Goal: Information Seeking & Learning: Learn about a topic

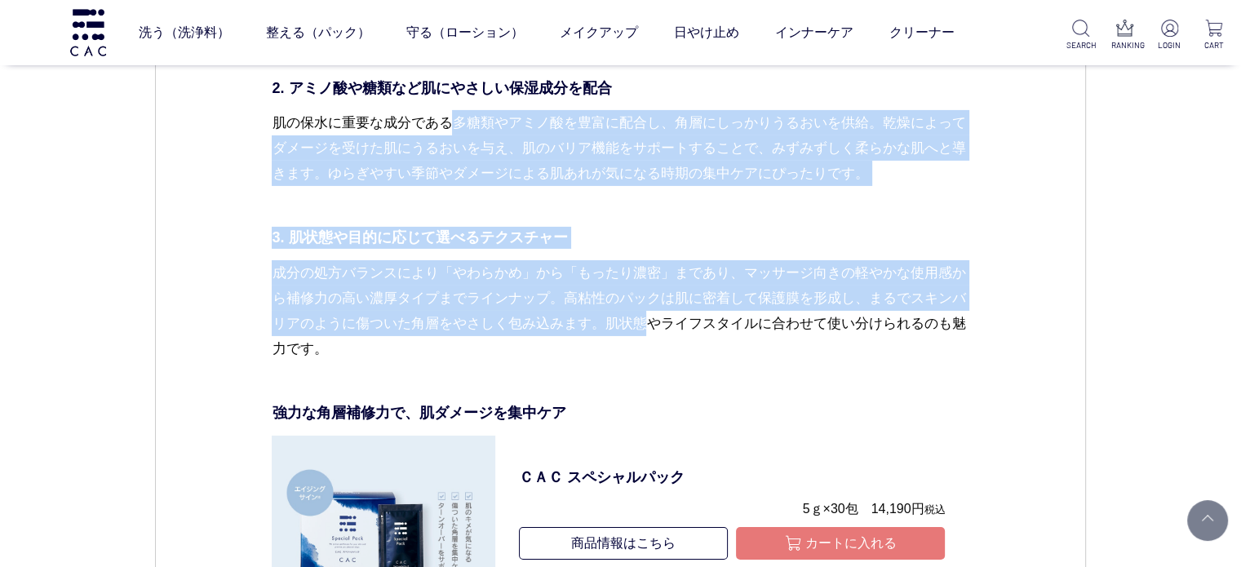
drag, startPoint x: 676, startPoint y: 362, endPoint x: 456, endPoint y: 143, distance: 309.9
click at [502, 212] on p "肌の保水に重要な成分である多糖類やアミノ酸を豊富に配合し、角層にしっかりうるおいを供給。乾燥によってダメージを受けた肌にうるおいを与え、肌のバリア機能をサポー…" at bounding box center [620, 161] width 697 height 102
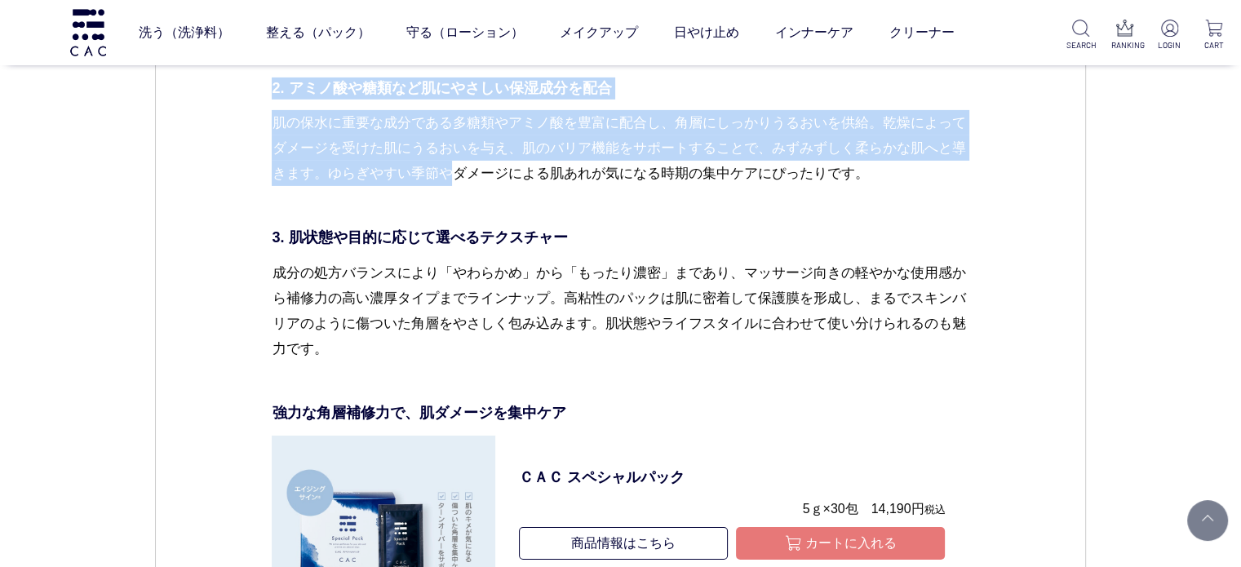
drag, startPoint x: 484, startPoint y: 208, endPoint x: 268, endPoint y: 102, distance: 240.9
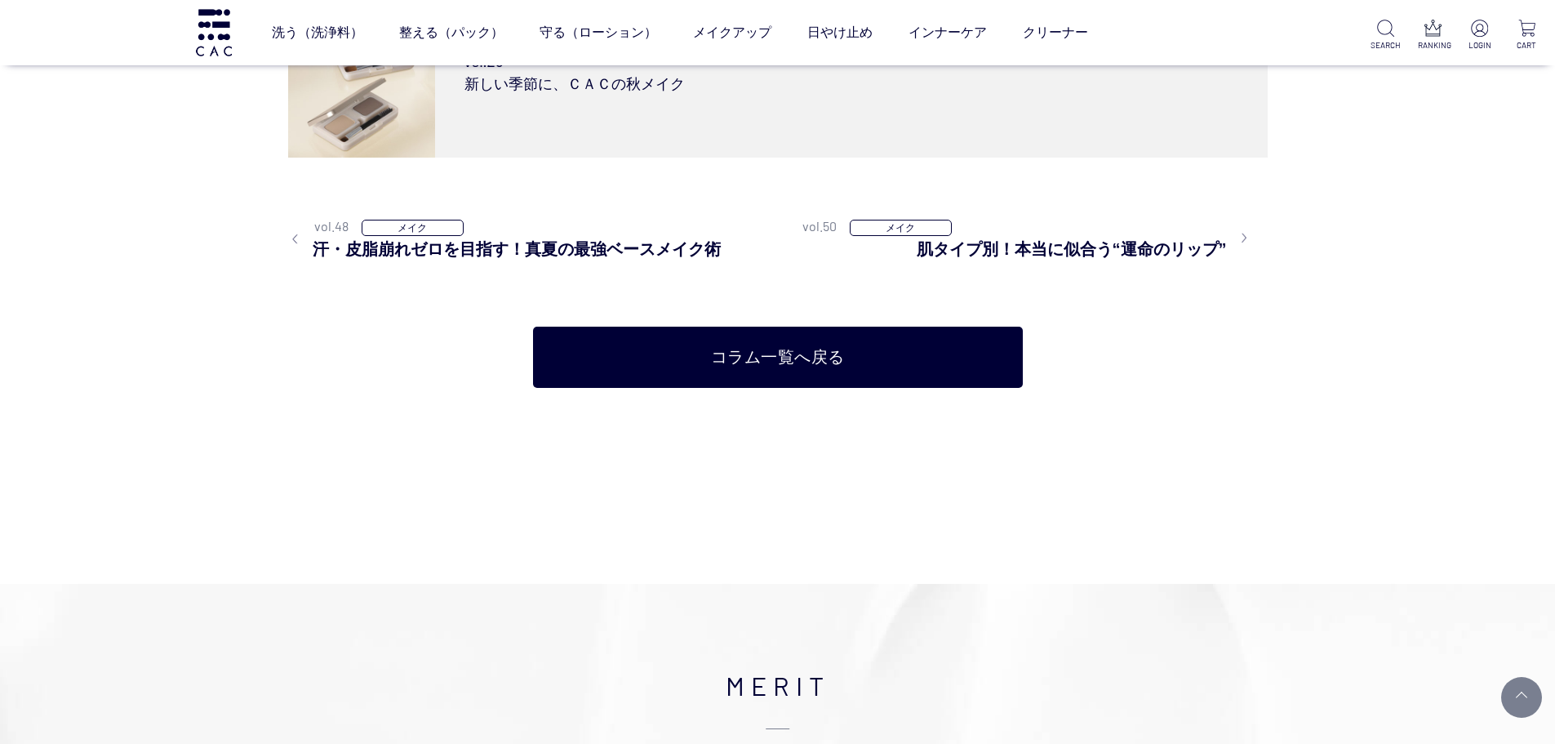
scroll to position [7892, 0]
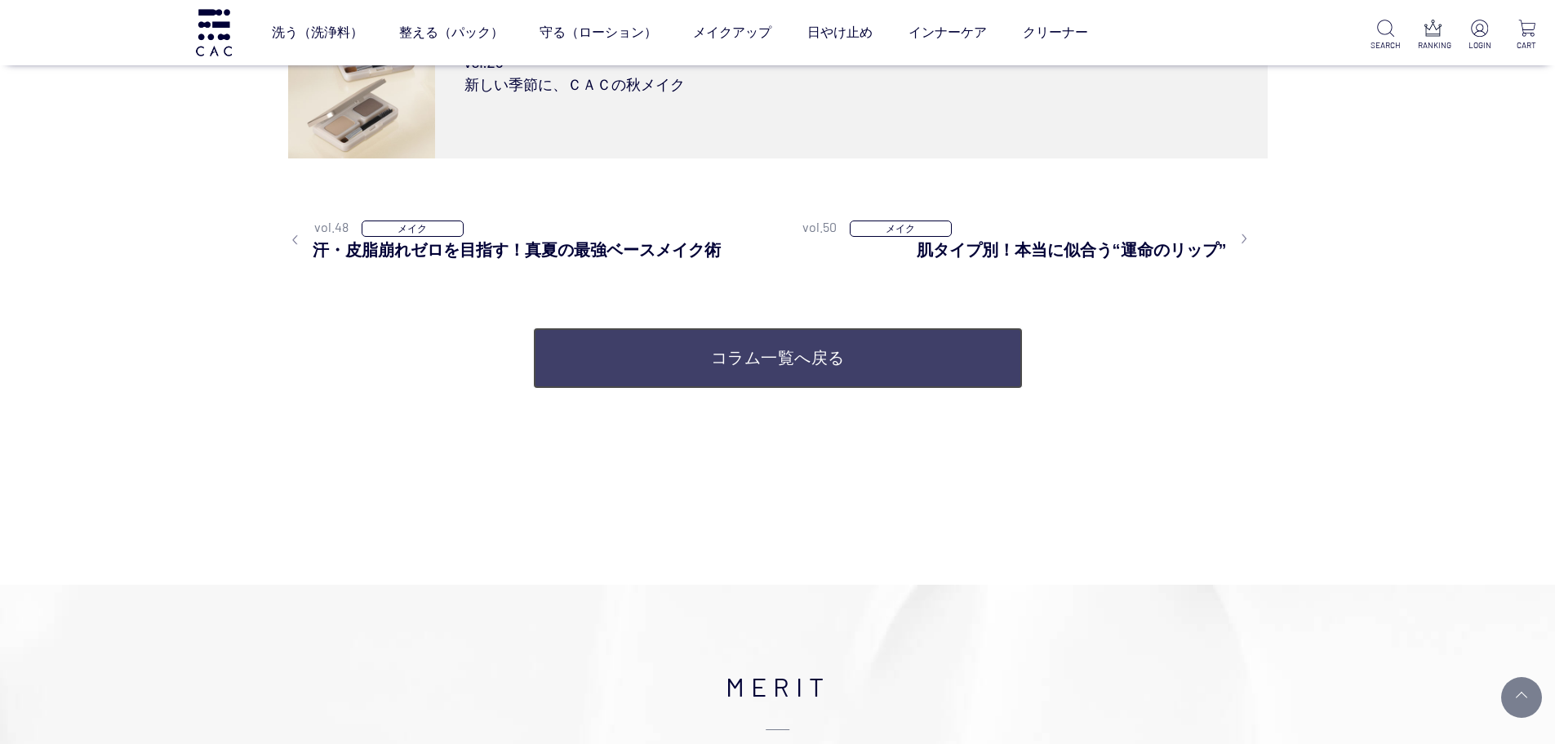
click at [764, 358] on link "コラム一覧へ戻る" at bounding box center [778, 357] width 490 height 61
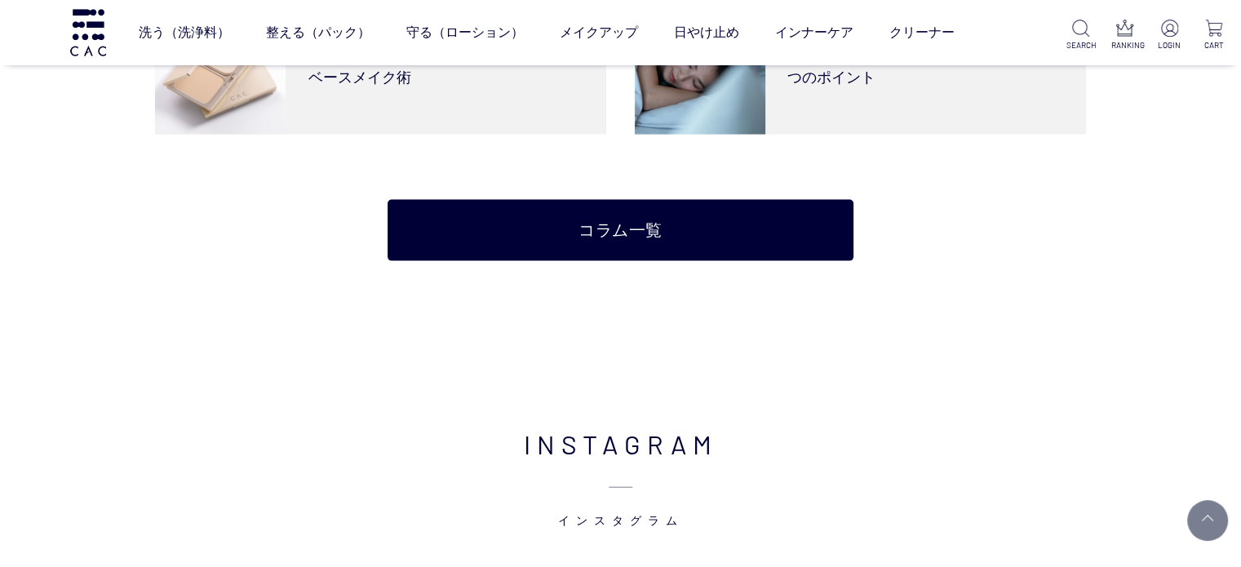
scroll to position [3265, 0]
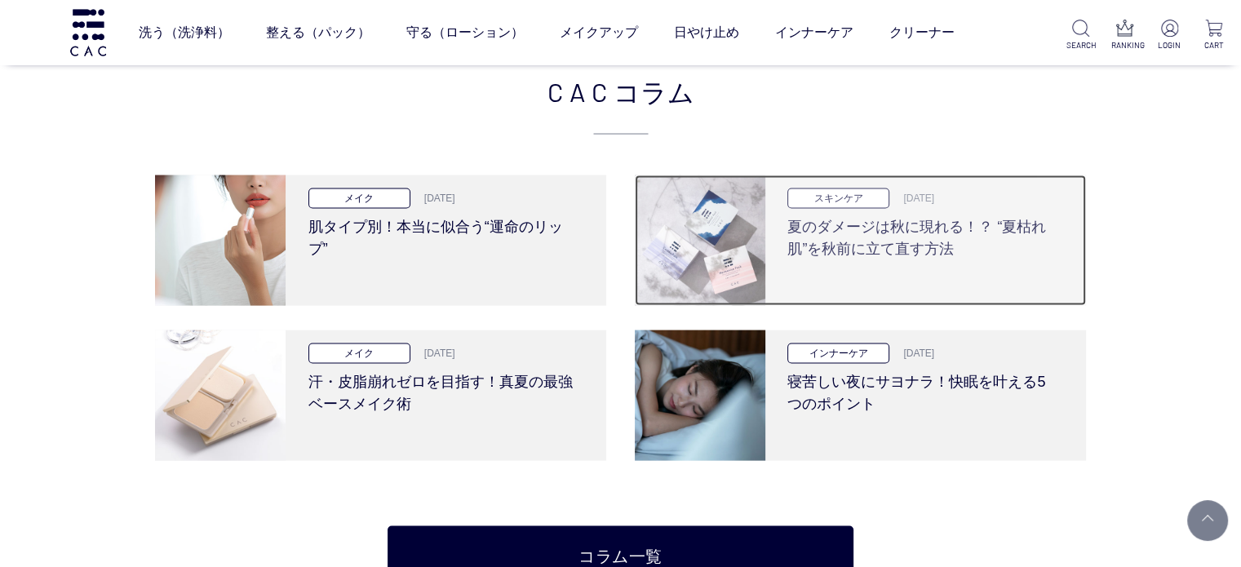
click at [756, 245] on img at bounding box center [700, 240] width 131 height 131
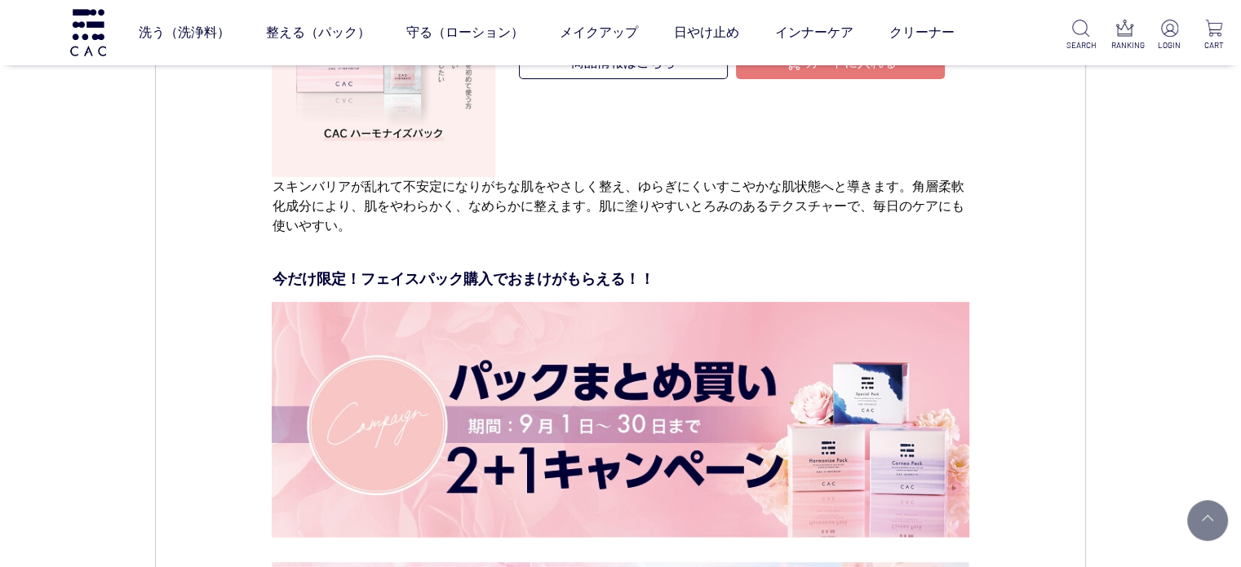
scroll to position [6937, 0]
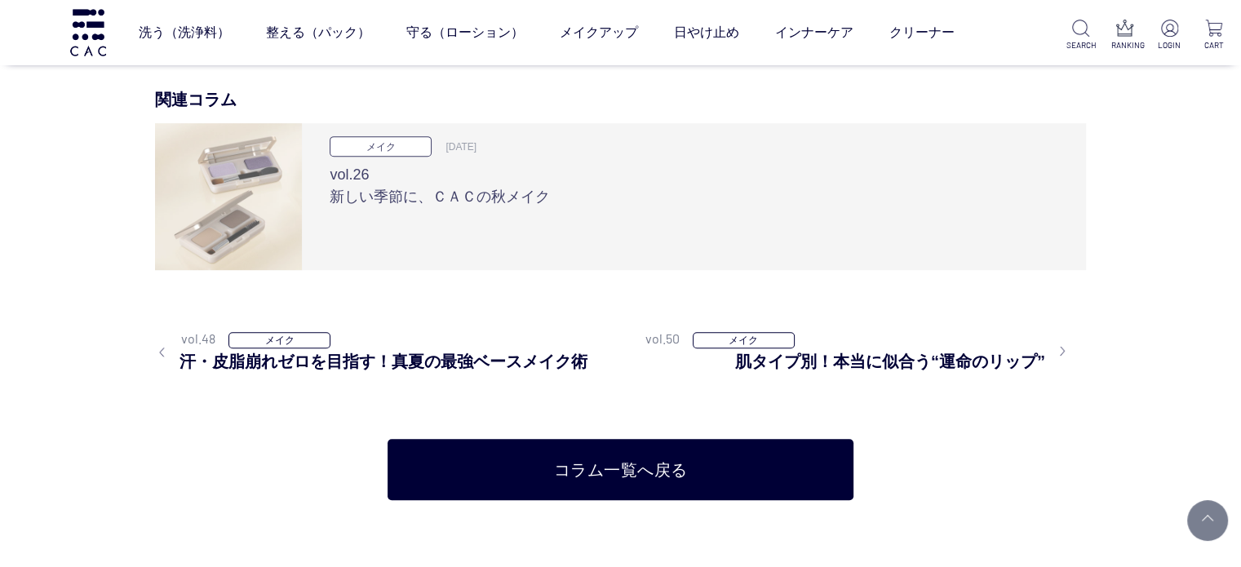
scroll to position [6774, 0]
